Goal: Task Accomplishment & Management: Complete application form

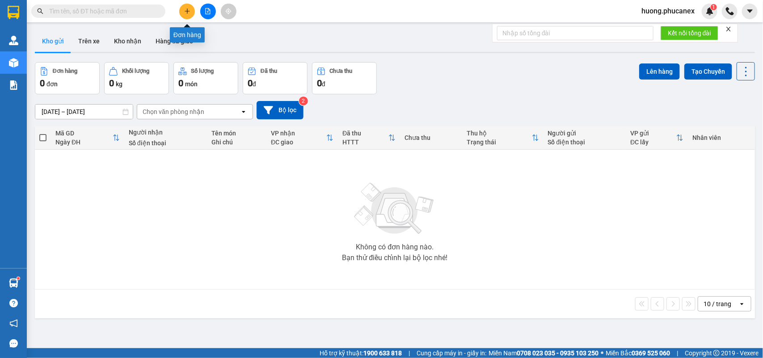
click at [191, 12] on button at bounding box center [187, 12] width 16 height 16
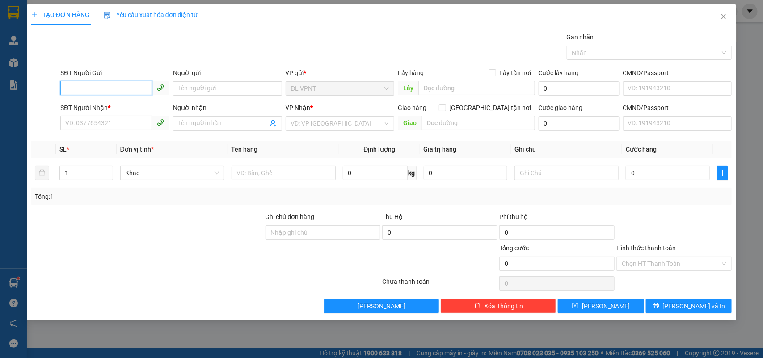
click at [129, 93] on input "SĐT Người Gửi" at bounding box center [106, 88] width 92 height 14
click at [135, 105] on div "0918173702 - [PERSON_NAME]" at bounding box center [115, 107] width 98 height 10
type input "0918173702"
type input "VIỄN FORD"
type input "0919978137"
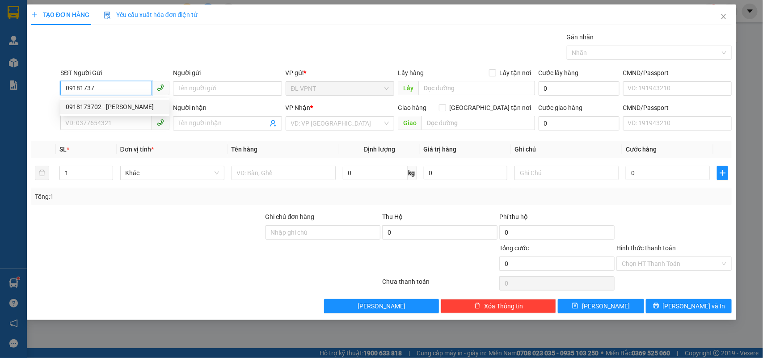
type input "QUYÊN"
type input "18a/14 ng thị minh khai, p.dakao, q1"
type input "50.000"
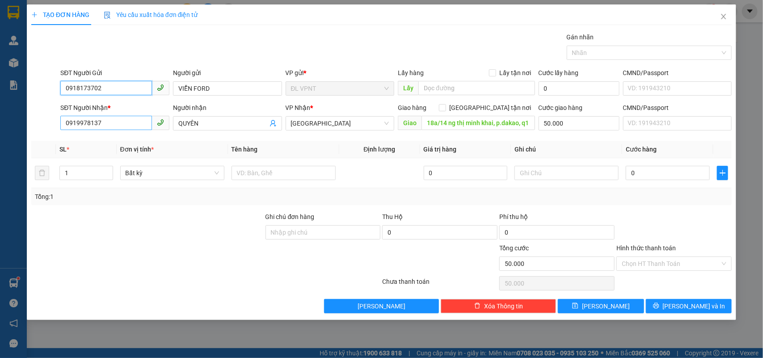
type input "0918173702"
drag, startPoint x: 115, startPoint y: 117, endPoint x: 43, endPoint y: 109, distance: 71.9
click at [49, 108] on div "SĐT Người Nhận * 0919978137 0919978137 Người nhận QUYÊN VP Nhận * [GEOGRAPHIC_D…" at bounding box center [381, 118] width 702 height 31
type input "0903645619"
click at [99, 142] on div "0903645619 - HỒNG" at bounding box center [115, 142] width 98 height 10
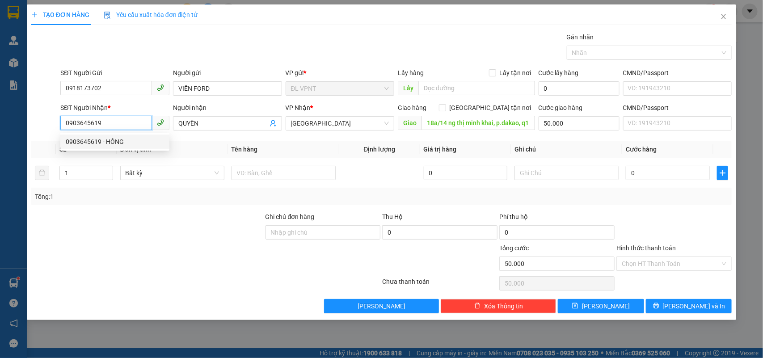
type input "HỒNG"
type input "49/11 [PERSON_NAME] 6 Q3"
type input "80.000"
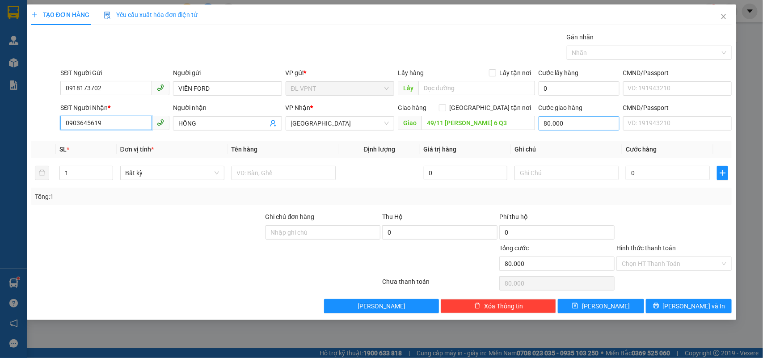
type input "0903645619"
click at [576, 124] on input "80.000" at bounding box center [578, 123] width 81 height 14
click at [218, 124] on input "HỒNG" at bounding box center [222, 123] width 89 height 10
drag, startPoint x: 201, startPoint y: 125, endPoint x: 157, endPoint y: 110, distance: 46.6
click at [157, 110] on div "SĐT Người Nhận * 0903645619 Người nhận HỒNG HỒNG VP Nhận * ĐL Quận 1 Giao hàng …" at bounding box center [396, 118] width 675 height 31
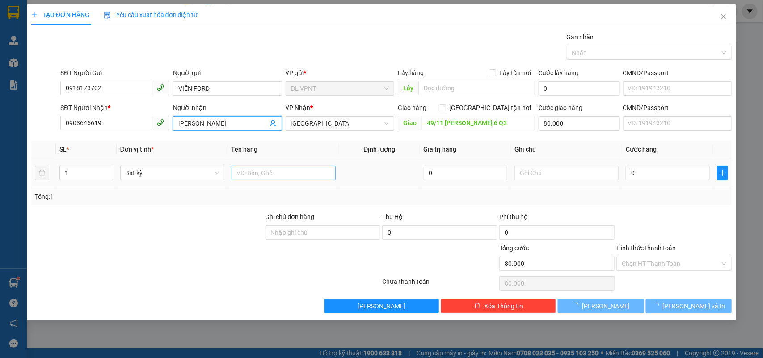
type input "[PERSON_NAME]"
click at [251, 175] on input "text" at bounding box center [283, 173] width 104 height 14
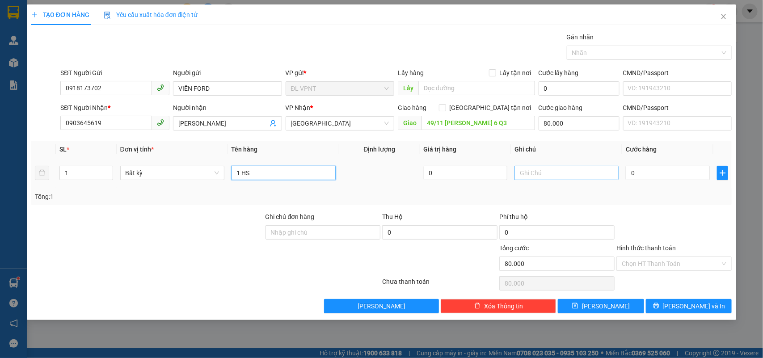
type input "1 HS"
click at [583, 171] on input "text" at bounding box center [566, 173] width 104 height 14
type input "CÔNG NỢ"
click at [659, 173] on input "0" at bounding box center [667, 173] width 84 height 14
type input "2"
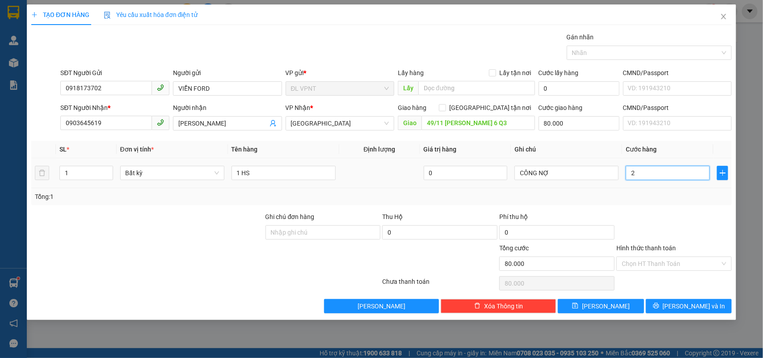
type input "80.002"
type input "20"
type input "80.020"
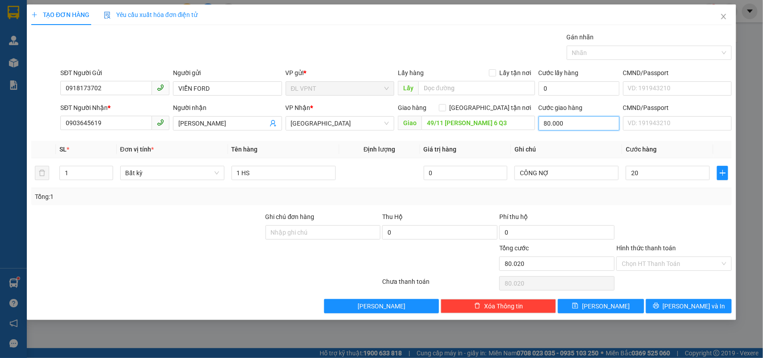
type input "20.000"
type input "100.000"
click at [555, 122] on input "80.000" at bounding box center [578, 123] width 81 height 14
type input "0"
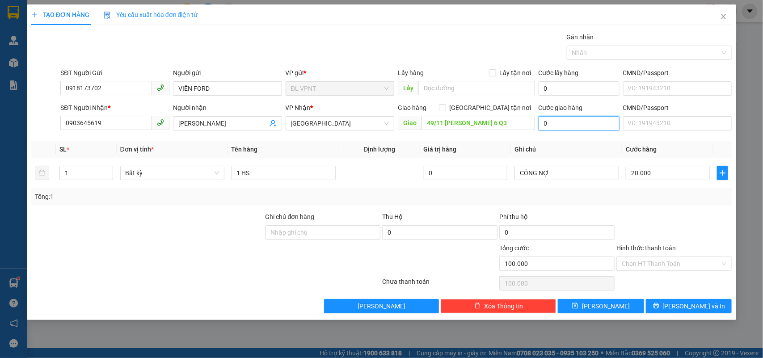
type input "20.000"
type input "0"
click at [492, 127] on input "49/11 [PERSON_NAME] 6 Q3" at bounding box center [477, 123] width 113 height 14
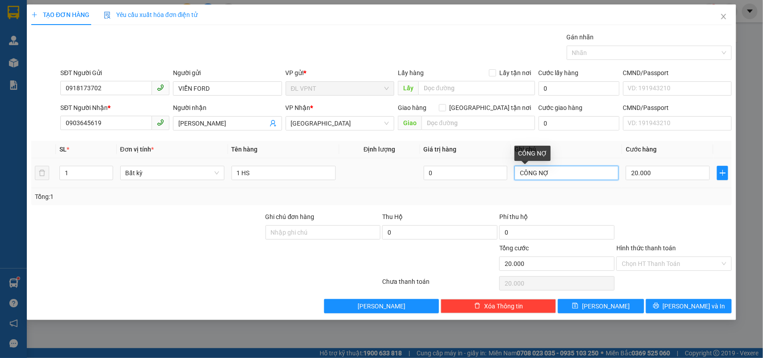
click at [564, 175] on input "CÔNG NỢ" at bounding box center [566, 173] width 104 height 14
type input "CÔNG NỢ, BOOK GRAB"
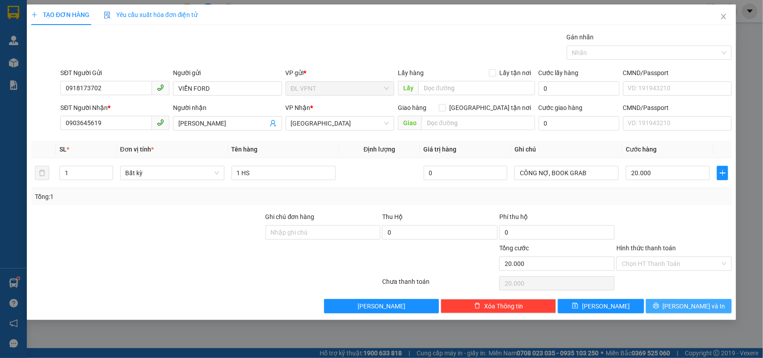
click at [707, 304] on button "[PERSON_NAME] và In" at bounding box center [689, 306] width 86 height 14
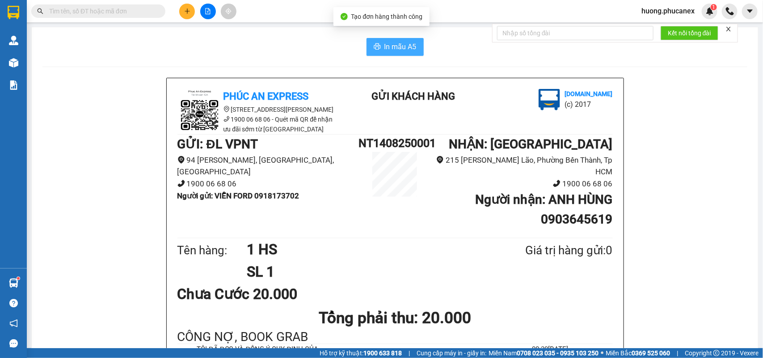
click at [381, 55] on button "In mẫu A5" at bounding box center [394, 47] width 57 height 18
drag, startPoint x: 256, startPoint y: 195, endPoint x: 299, endPoint y: 193, distance: 43.8
click at [299, 193] on b "Người gửi : VIỄN FORD 0918173702" at bounding box center [238, 195] width 122 height 9
copy b "0918173702"
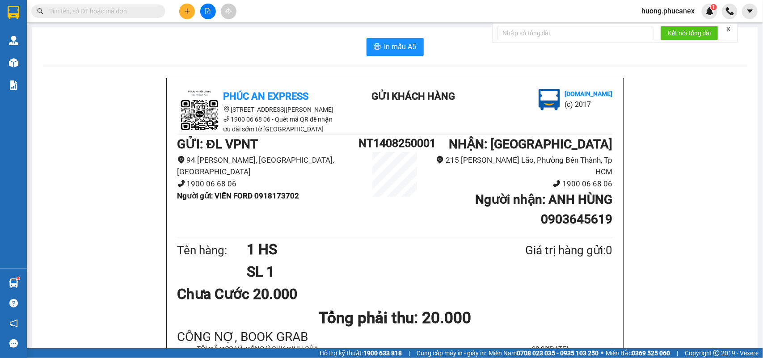
scroll to position [56, 0]
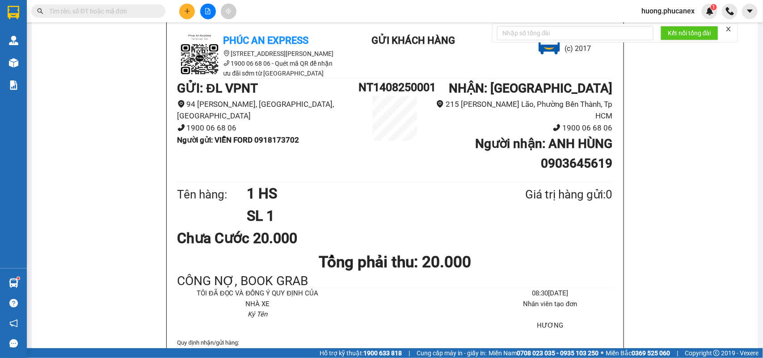
click at [731, 29] on icon "close" at bounding box center [728, 29] width 6 height 6
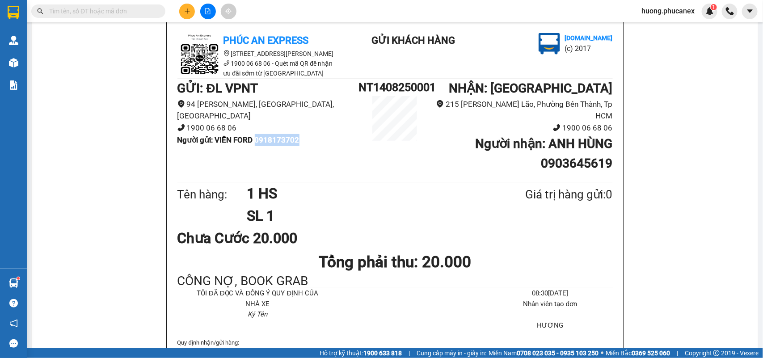
drag, startPoint x: 256, startPoint y: 139, endPoint x: 299, endPoint y: 142, distance: 43.4
click at [299, 142] on b "Người gửi : VIỄN FORD 0918173702" at bounding box center [238, 139] width 122 height 9
copy b "0918173702"
click at [186, 18] on button at bounding box center [187, 12] width 16 height 16
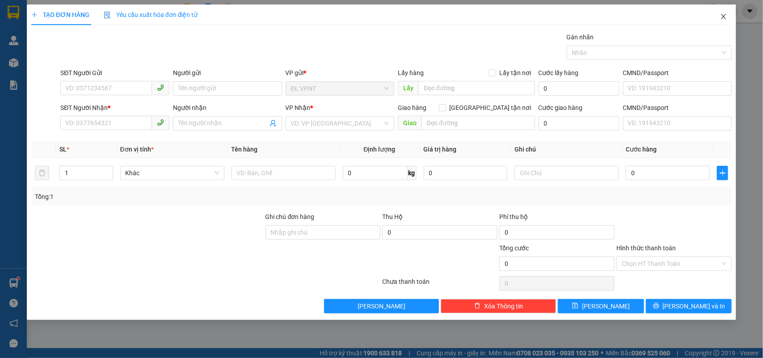
click at [724, 15] on icon "close" at bounding box center [723, 16] width 7 height 7
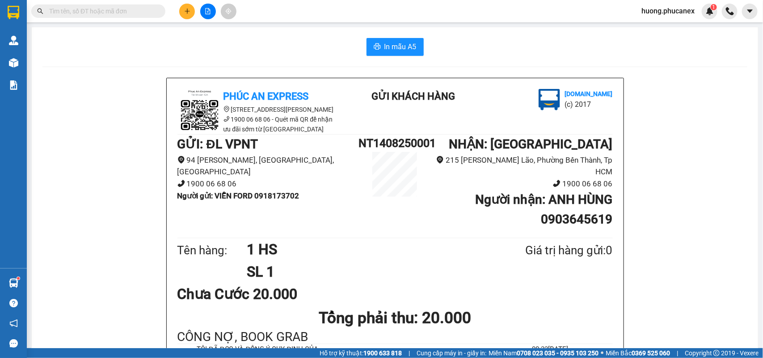
click at [127, 14] on input "text" at bounding box center [101, 11] width 105 height 10
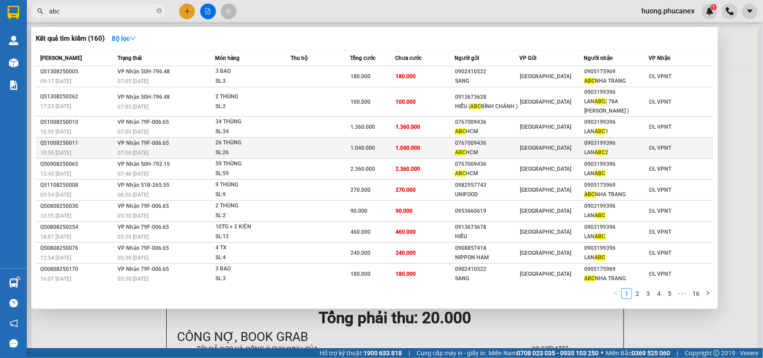
type input "abc"
click at [221, 149] on div "SL: 26" at bounding box center [248, 153] width 67 height 10
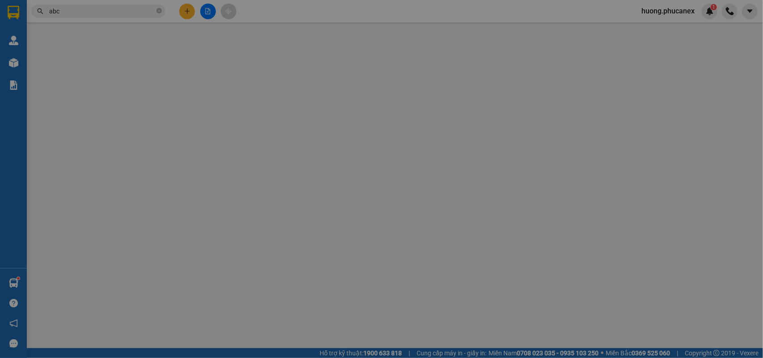
type input "0767009436"
type input "ABC HCM"
type input "0903199396"
type input "LAN ABC 2"
type input "1.040.000"
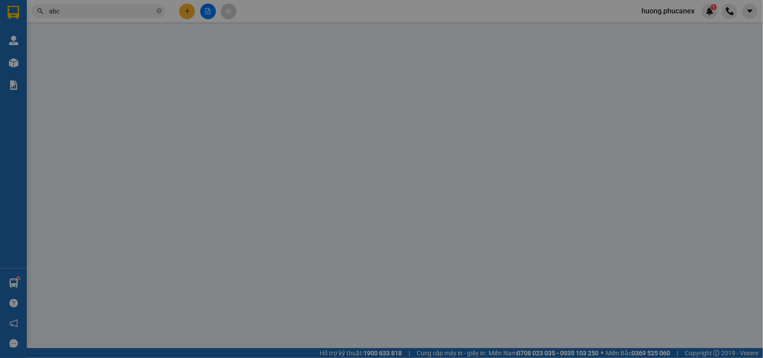
type input "1.040.000"
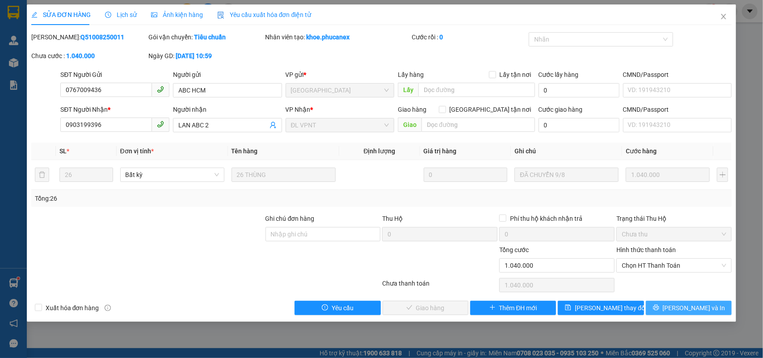
click at [693, 309] on span "[PERSON_NAME] và In" at bounding box center [694, 308] width 63 height 10
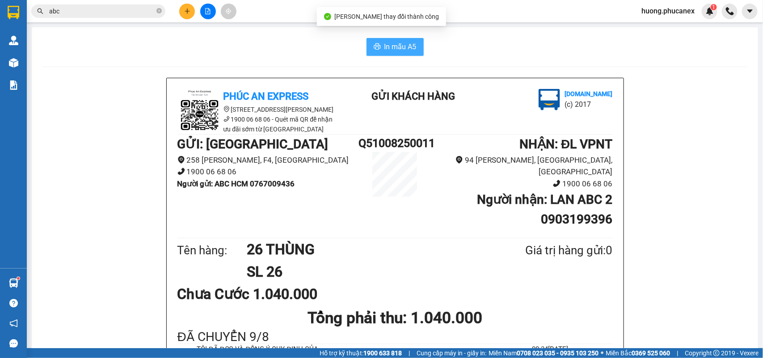
click at [408, 43] on span "In mẫu A5" at bounding box center [400, 46] width 32 height 11
click at [90, 9] on input "abc" at bounding box center [101, 11] width 105 height 10
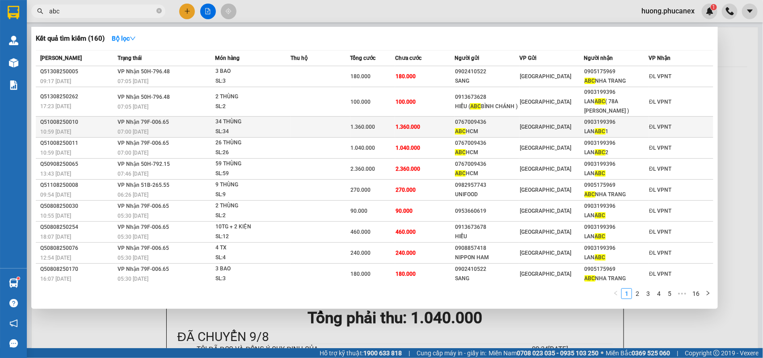
click at [229, 123] on div "34 THÙNG" at bounding box center [248, 122] width 67 height 10
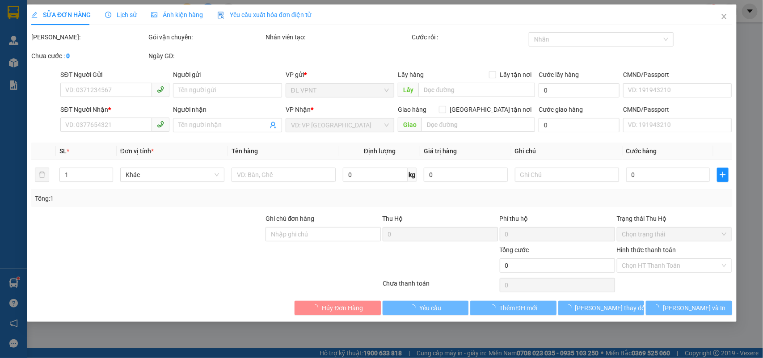
type input "0767009436"
type input "ABC HCM"
type input "0903199396"
type input "LAN ABC 1"
type input "1.360.000"
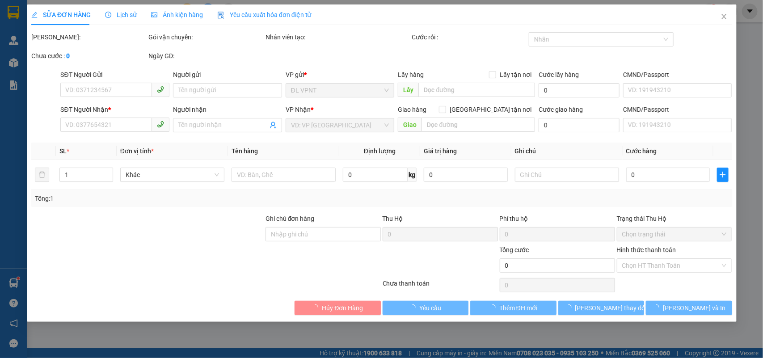
type input "1.360.000"
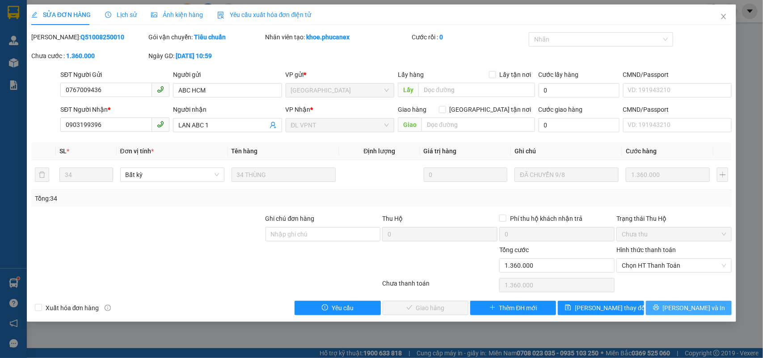
click at [669, 314] on button "[PERSON_NAME] và In" at bounding box center [689, 308] width 86 height 14
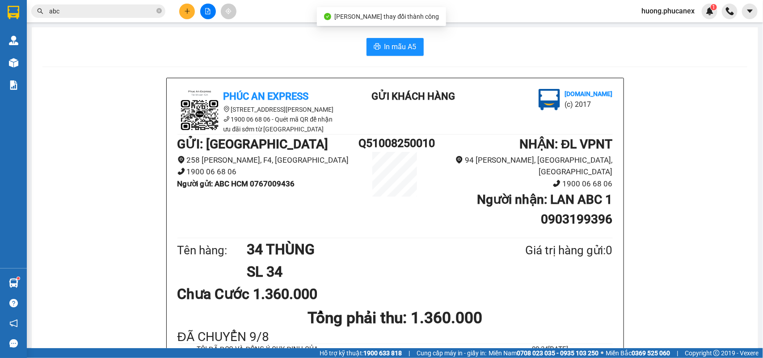
click at [389, 37] on div "In mẫu A5 Phúc An Express [STREET_ADDRESS] 06 68 06 - Quét mã QR để nhận ưu đãi…" at bounding box center [395, 287] width 726 height 520
click at [389, 46] on span "In mẫu A5" at bounding box center [400, 46] width 32 height 11
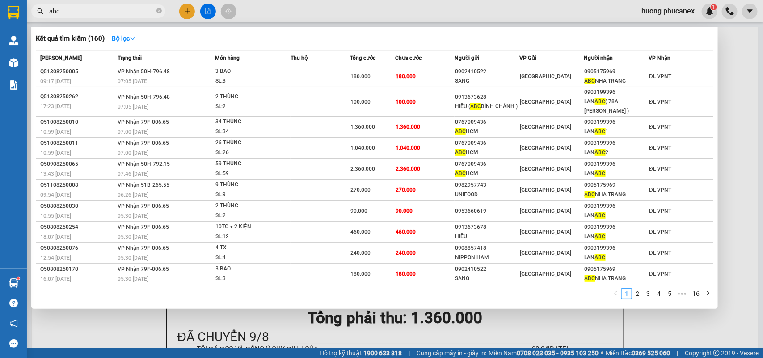
click at [119, 8] on input "abc" at bounding box center [101, 11] width 105 height 10
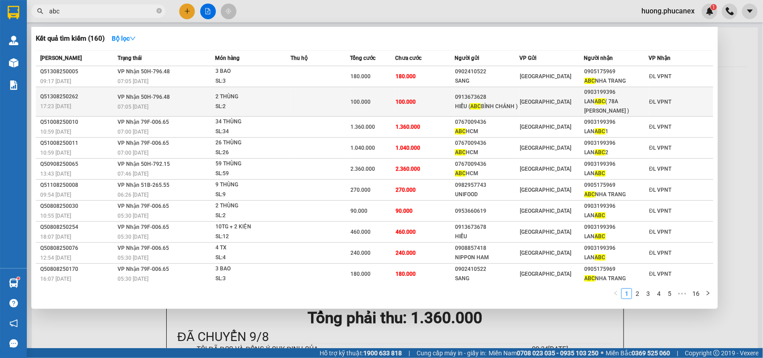
click at [233, 95] on div "2 THÙNG" at bounding box center [248, 97] width 67 height 10
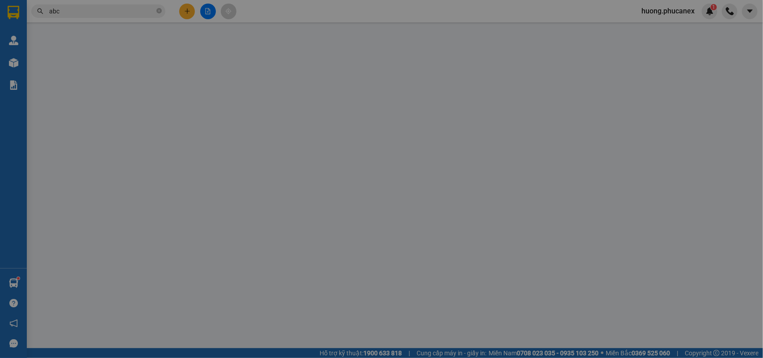
type input "0913673628"
type input "HIẾU ( ABC BÌNH CHÁNH )"
type input "0903199396"
type input "LAN ABC ( 78A [PERSON_NAME] )"
type input "100.000"
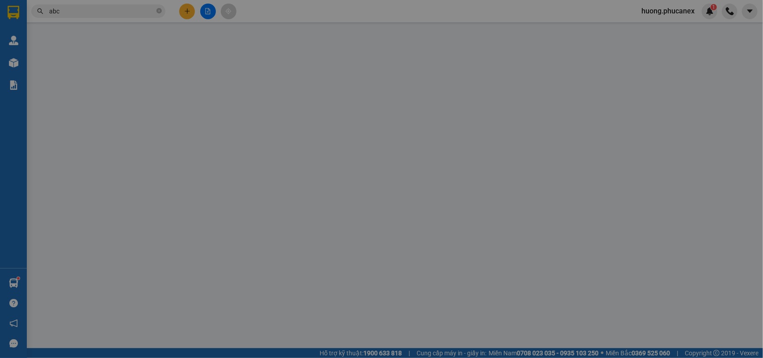
type input "100.000"
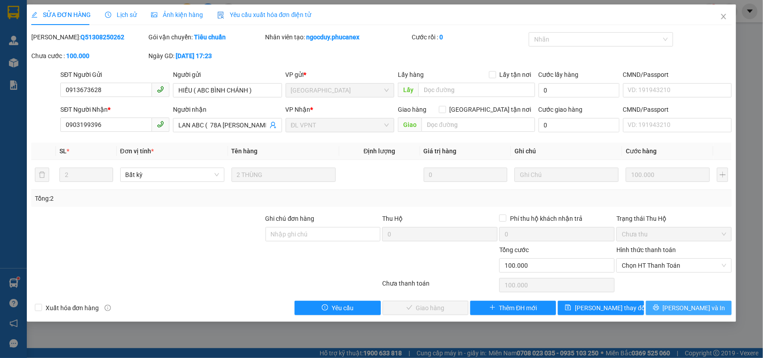
click at [662, 307] on button "[PERSON_NAME] và In" at bounding box center [689, 308] width 86 height 14
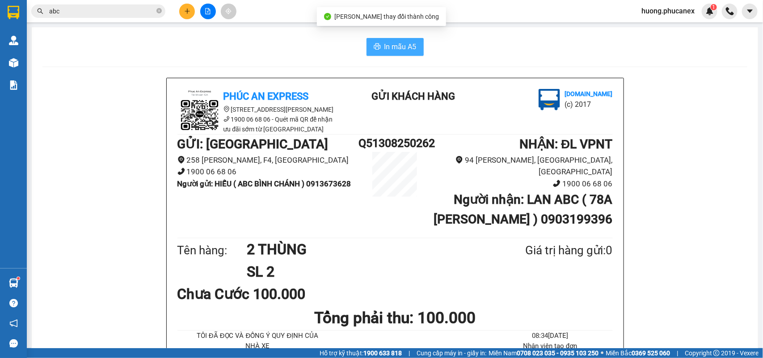
click at [384, 46] on span "In mẫu A5" at bounding box center [400, 46] width 32 height 11
click at [104, 14] on input "abc" at bounding box center [101, 11] width 105 height 10
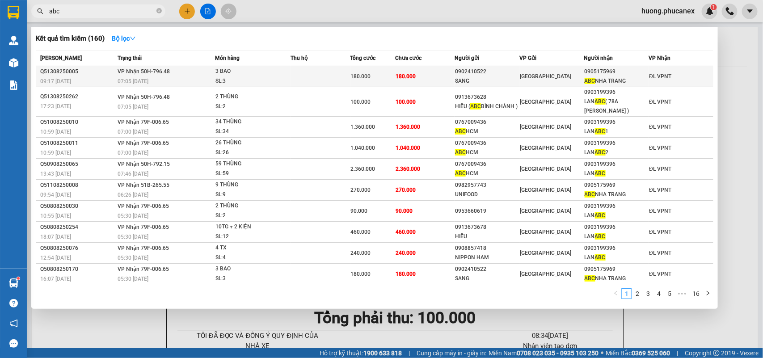
click at [244, 76] on div "SL: 3" at bounding box center [248, 81] width 67 height 10
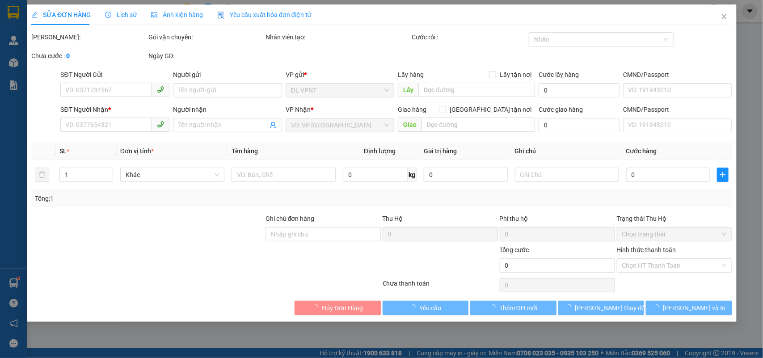
type input "0902410522"
type input "SANG"
type input "0905175969"
type input "ABC NHA TRANG"
type input "180.000"
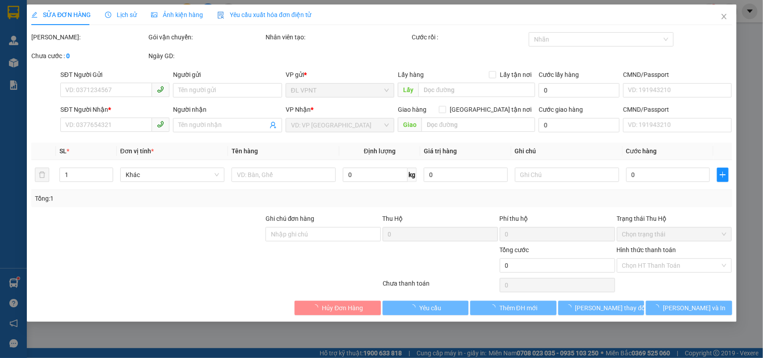
type input "180.000"
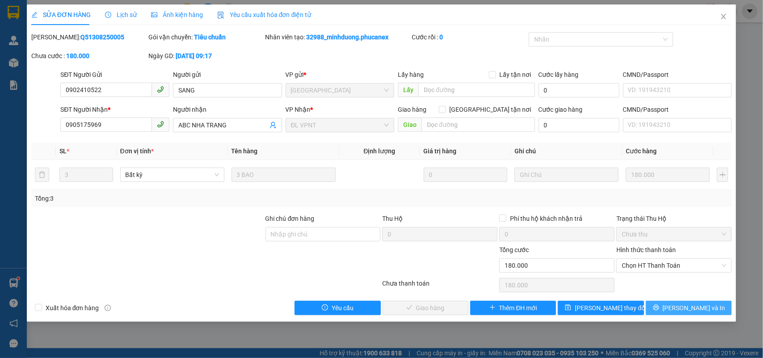
click at [664, 306] on button "[PERSON_NAME] và In" at bounding box center [689, 308] width 86 height 14
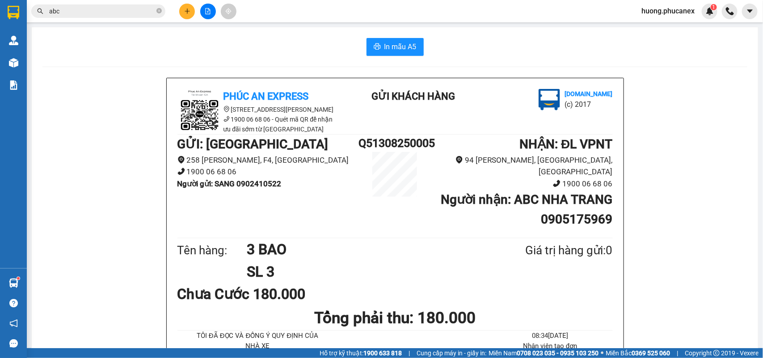
click at [114, 6] on input "abc" at bounding box center [101, 11] width 105 height 10
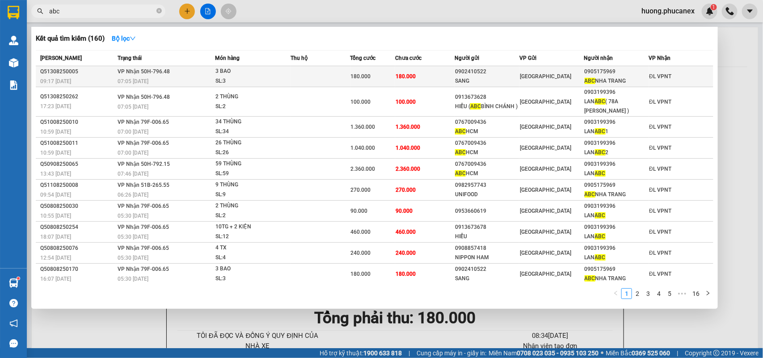
click at [269, 75] on div "3 BAO" at bounding box center [248, 72] width 67 height 10
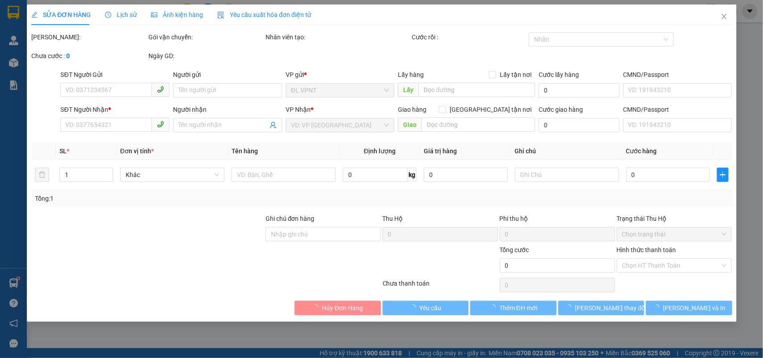
type input "0902410522"
type input "SANG"
type input "0905175969"
type input "ABC NHA TRANG"
type input "180.000"
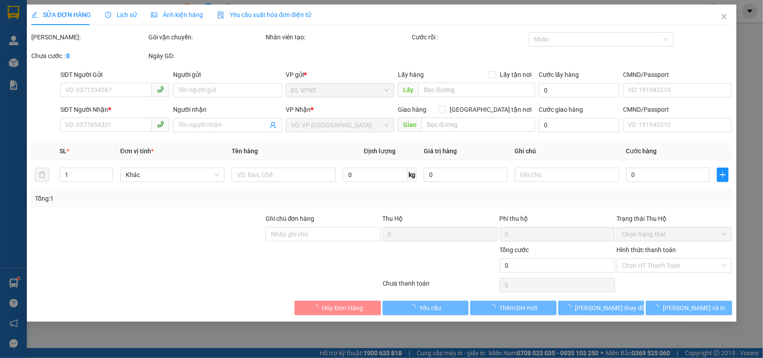
type input "180.000"
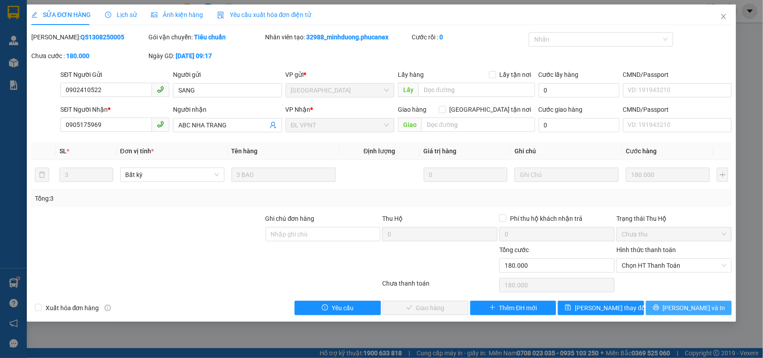
click at [668, 311] on button "[PERSON_NAME] và In" at bounding box center [689, 308] width 86 height 14
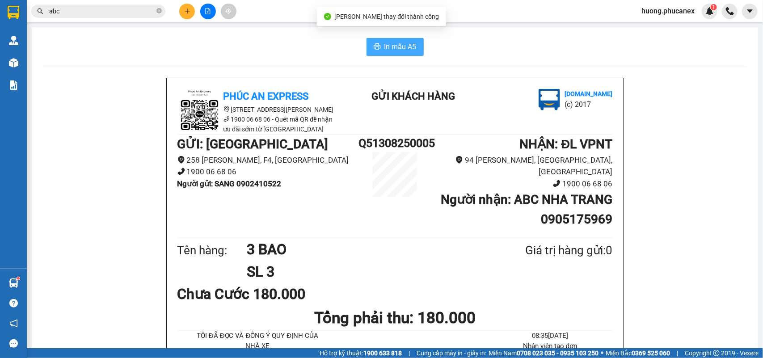
click at [390, 54] on button "In mẫu A5" at bounding box center [394, 47] width 57 height 18
